Goal: Find specific page/section: Find specific page/section

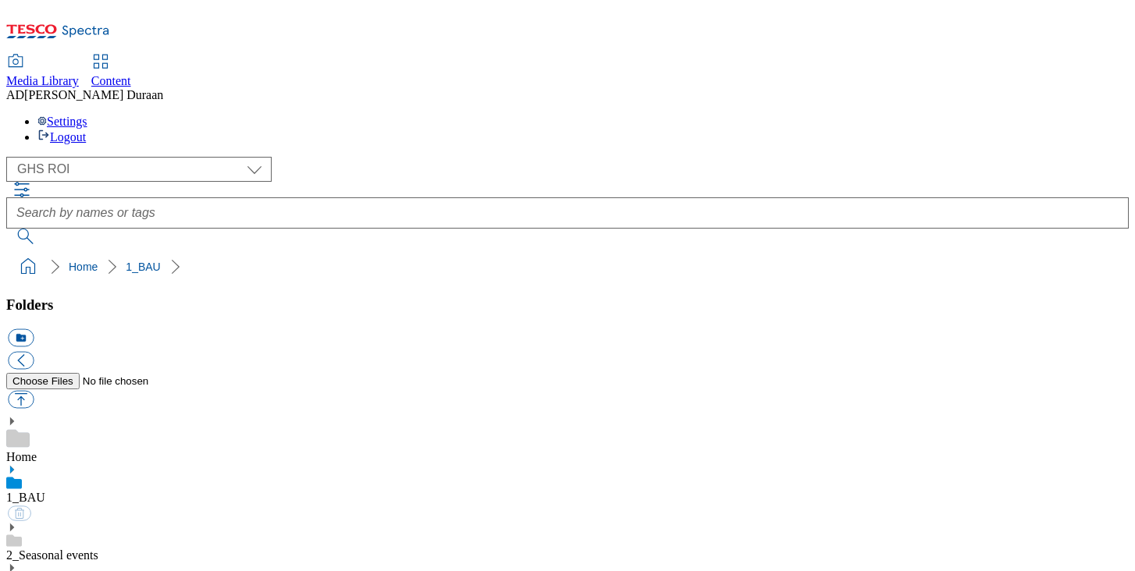
select select "flare-ghs-roi"
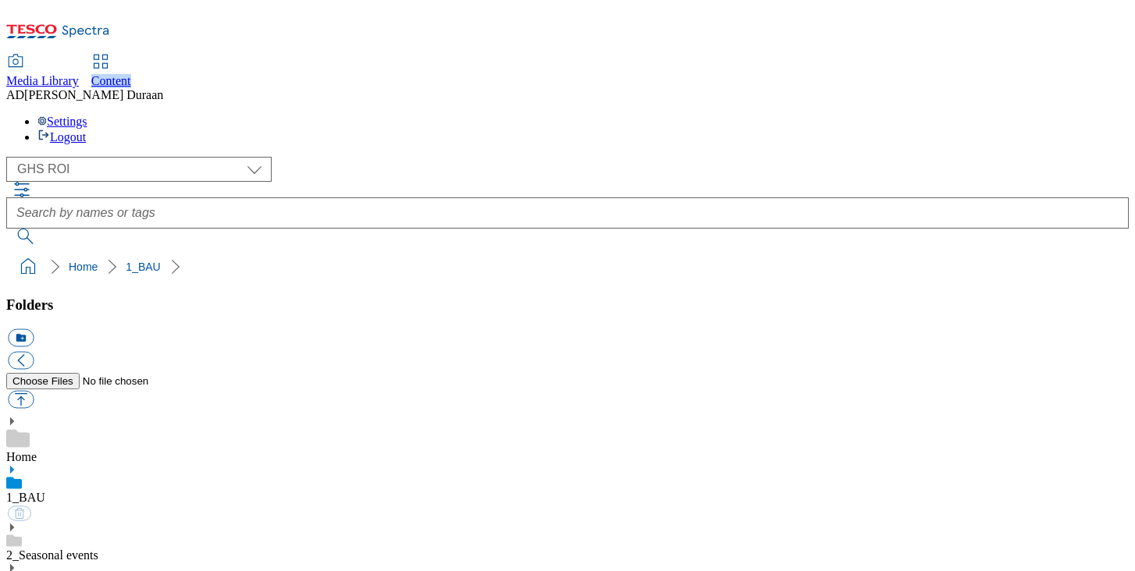
scroll to position [556, 0]
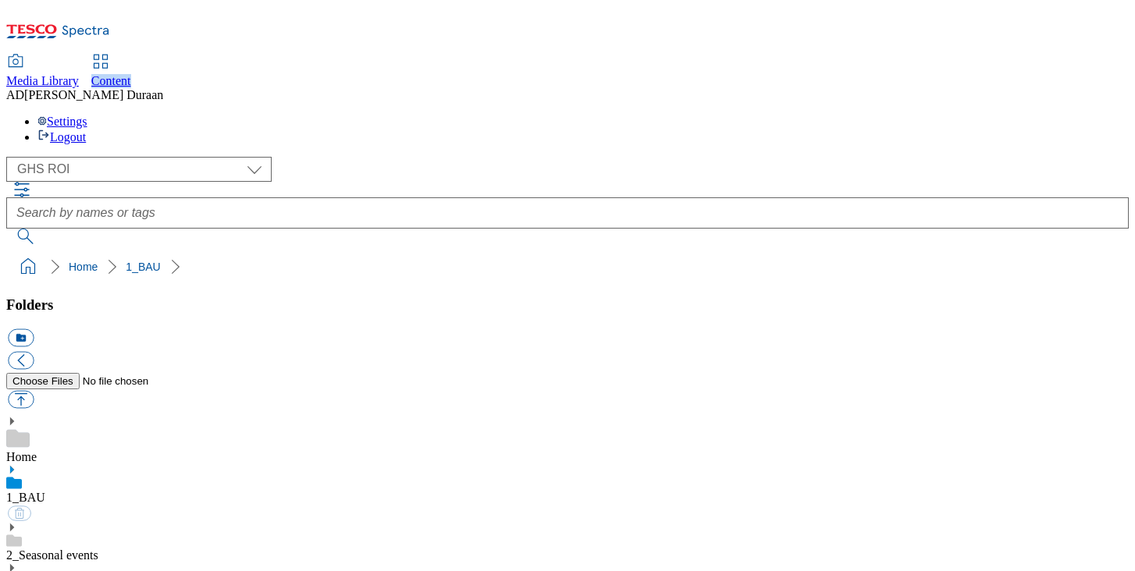
scroll to position [720, 0]
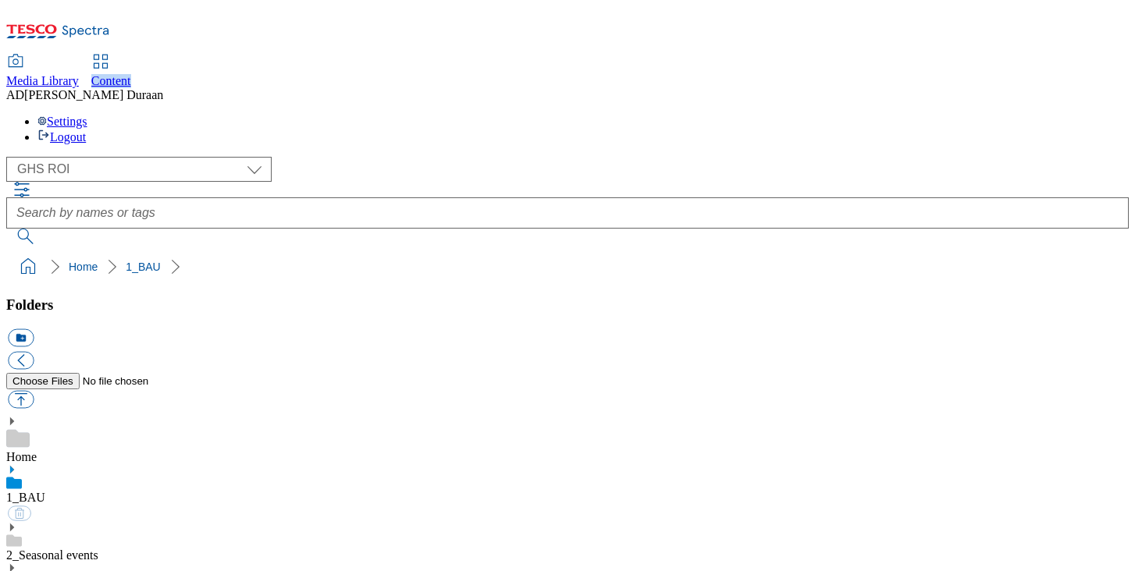
scroll to position [308, 0]
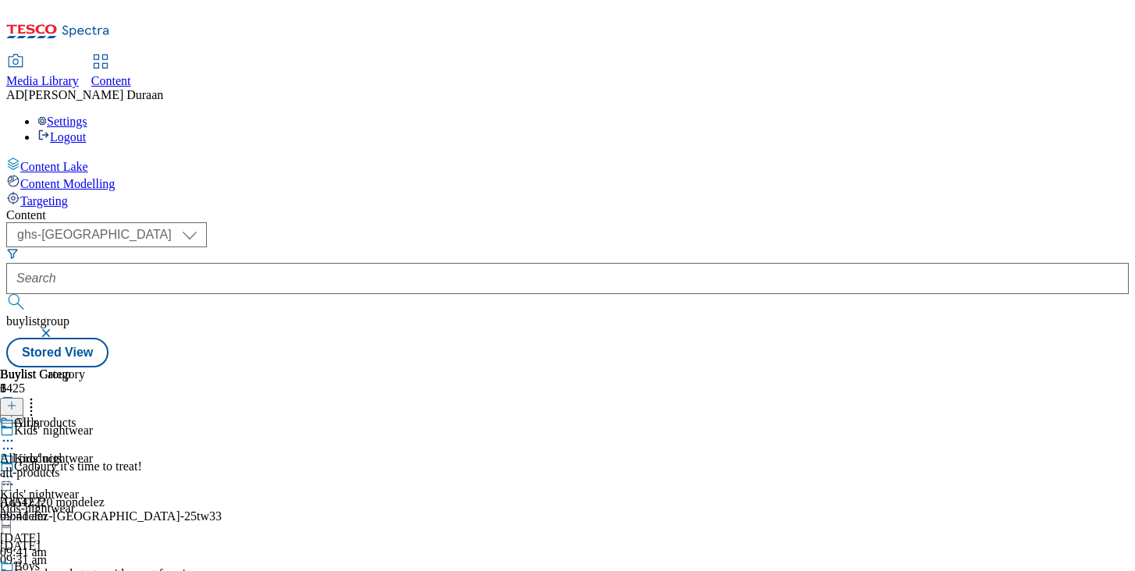
select select "ghs-uk"
